Goal: Task Accomplishment & Management: Manage account settings

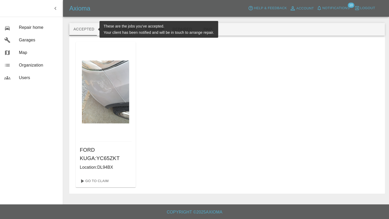
click at [82, 32] on button "Accepted" at bounding box center [83, 29] width 29 height 13
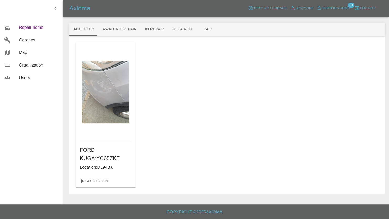
click at [36, 26] on span "Repair home" at bounding box center [39, 27] width 40 height 6
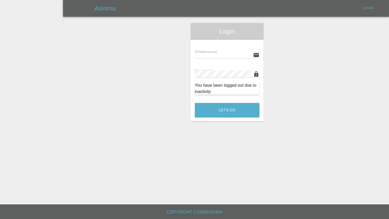
type input "[PERSON_NAME][EMAIL_ADDRESS][PERSON_NAME][DOMAIN_NAME]"
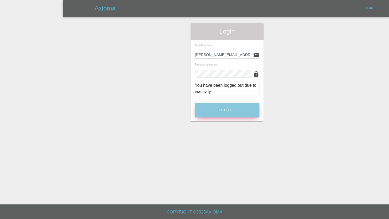
click at [214, 114] on button "Let's Go" at bounding box center [227, 110] width 65 height 14
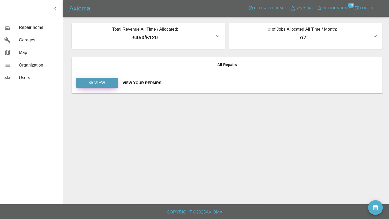
click at [96, 83] on p "View" at bounding box center [99, 83] width 11 height 6
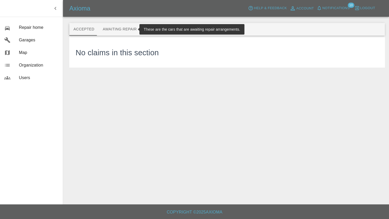
click at [120, 29] on button "Awaiting Repair" at bounding box center [119, 29] width 42 height 13
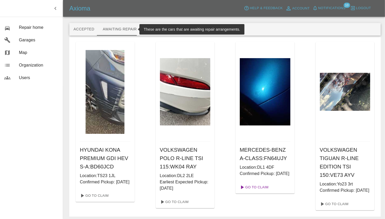
click at [259, 192] on link "Go To Claim" at bounding box center [253, 187] width 32 height 8
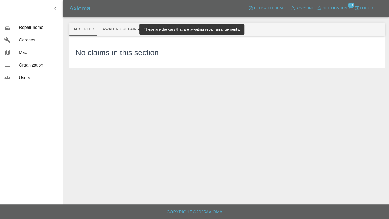
click at [104, 31] on button "Awaiting Repair" at bounding box center [119, 29] width 42 height 13
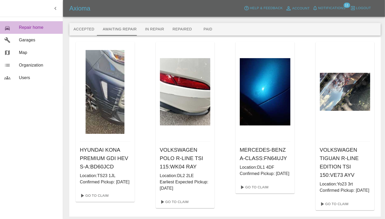
click at [22, 28] on span "Repair home" at bounding box center [39, 27] width 40 height 6
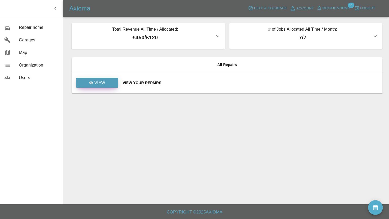
click at [86, 82] on link "View" at bounding box center [97, 83] width 42 height 10
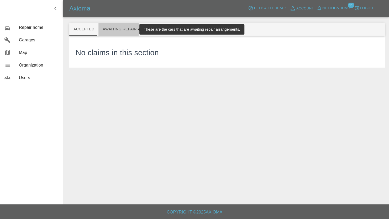
click at [105, 30] on button "Awaiting Repair" at bounding box center [119, 29] width 42 height 13
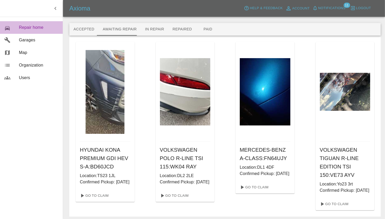
click at [24, 27] on span "Repair home" at bounding box center [39, 27] width 40 height 6
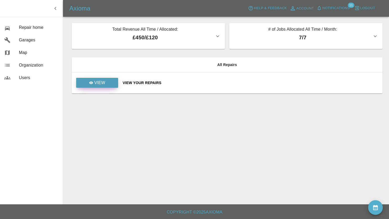
click at [104, 83] on p "View" at bounding box center [99, 83] width 11 height 6
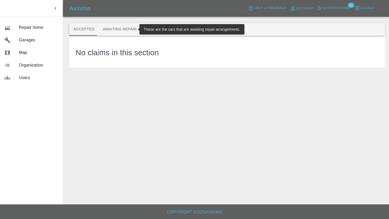
click at [121, 28] on button "Awaiting Repair" at bounding box center [119, 29] width 42 height 13
